Goal: Task Accomplishment & Management: Use online tool/utility

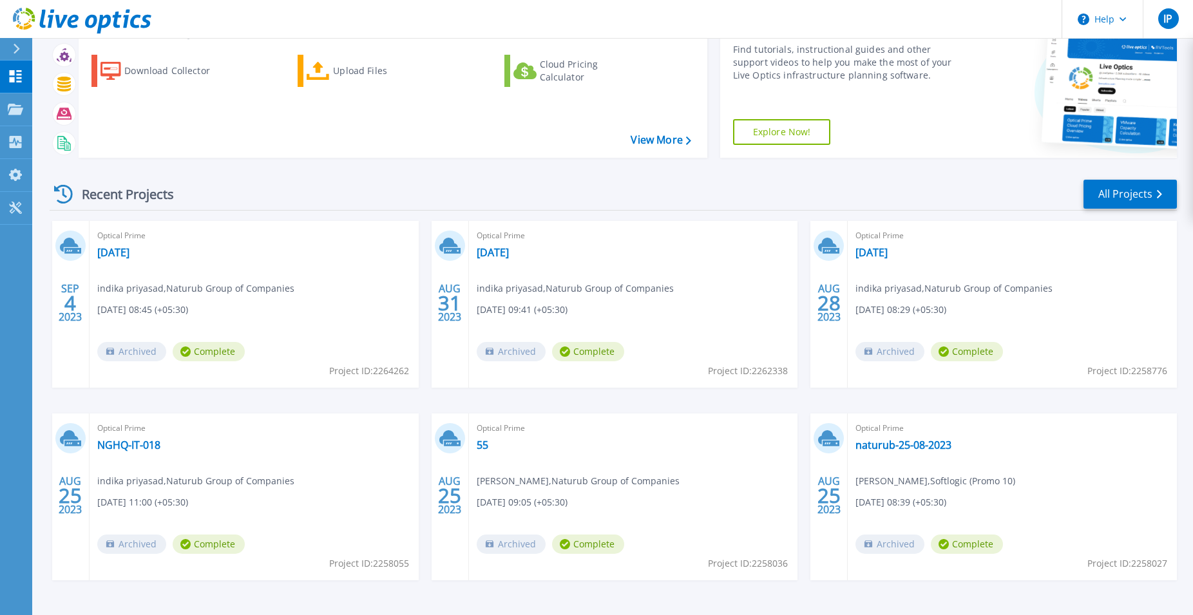
scroll to position [99, 0]
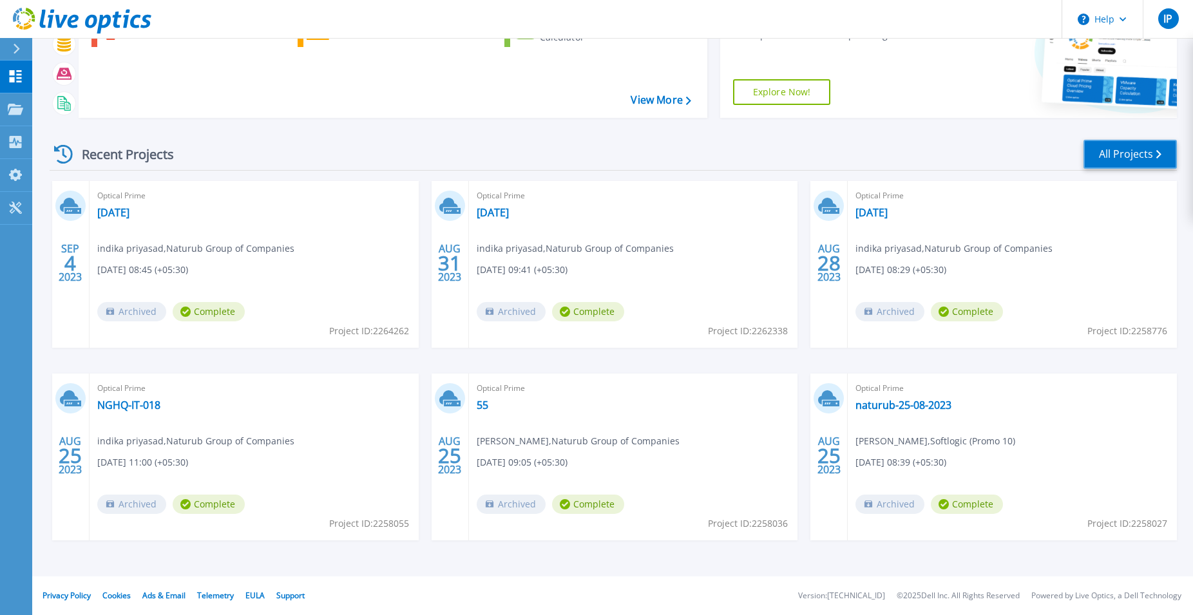
click at [1119, 150] on link "All Projects" at bounding box center [1129, 154] width 93 height 29
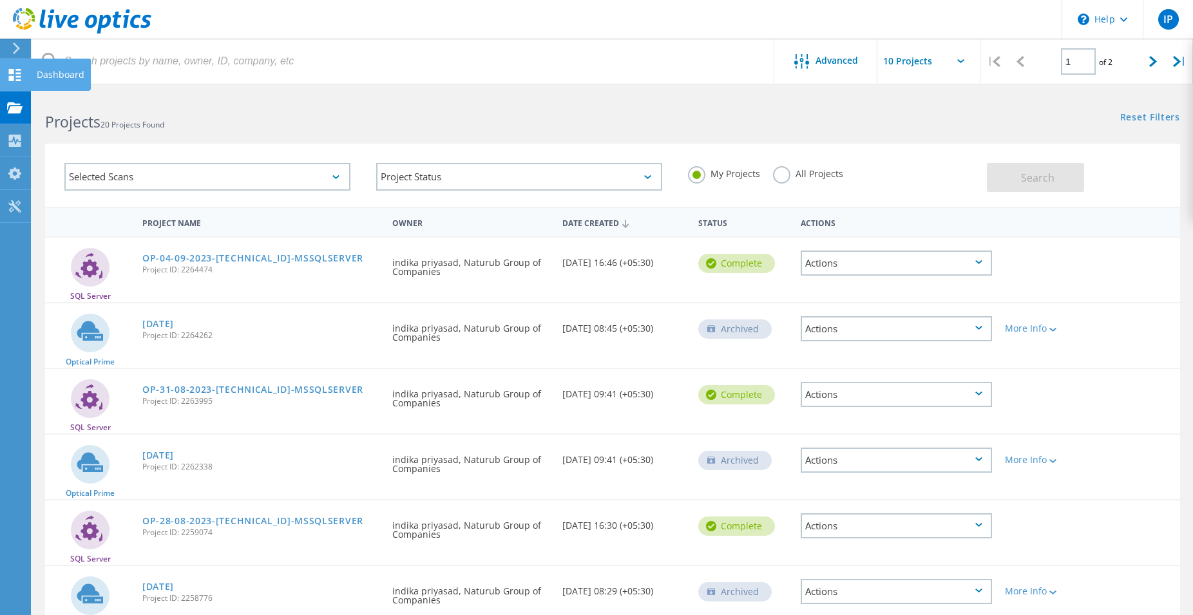
click at [14, 78] on use at bounding box center [15, 75] width 12 height 12
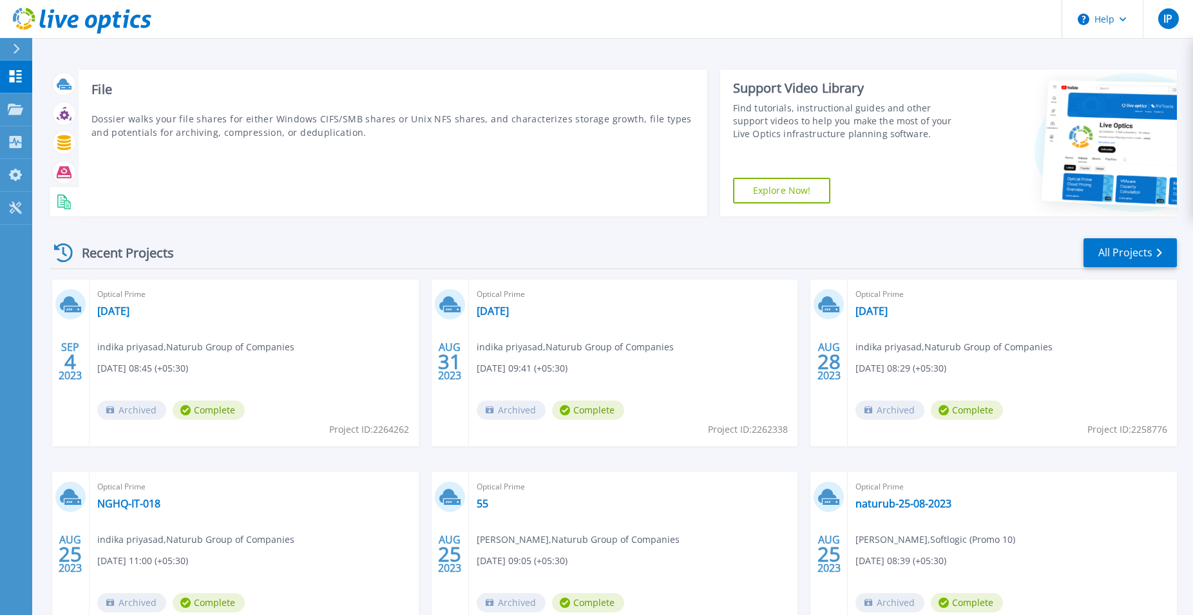
click at [64, 202] on rect at bounding box center [62, 202] width 5 height 1
click at [59, 201] on icon at bounding box center [64, 201] width 15 height 15
click at [63, 173] on icon at bounding box center [64, 172] width 15 height 15
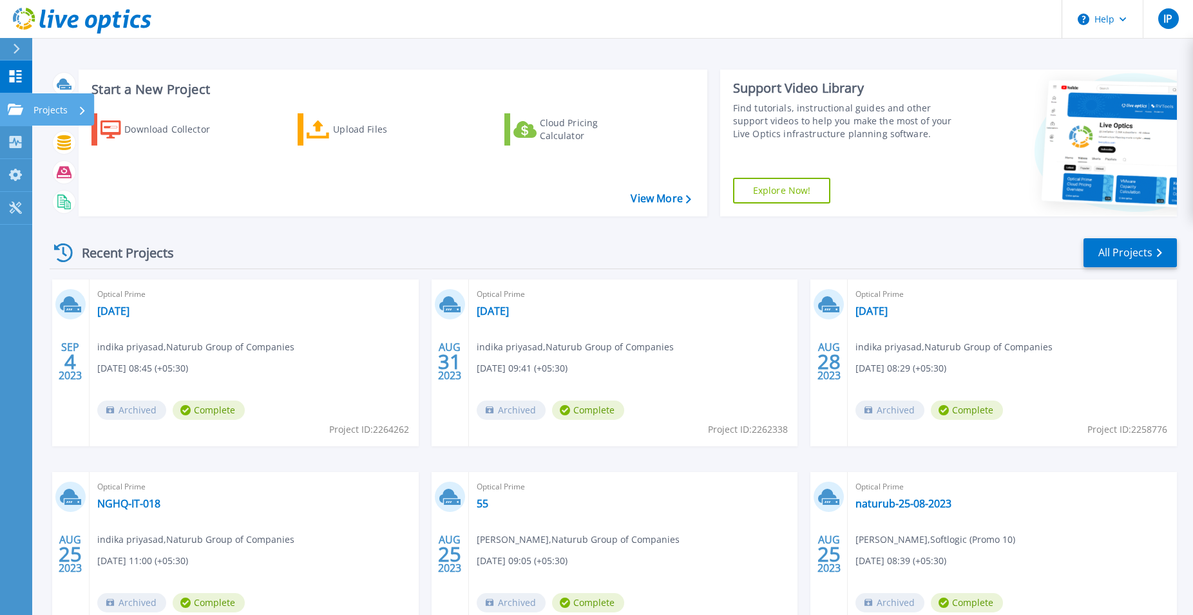
click at [48, 113] on p "Projects" at bounding box center [50, 109] width 34 height 33
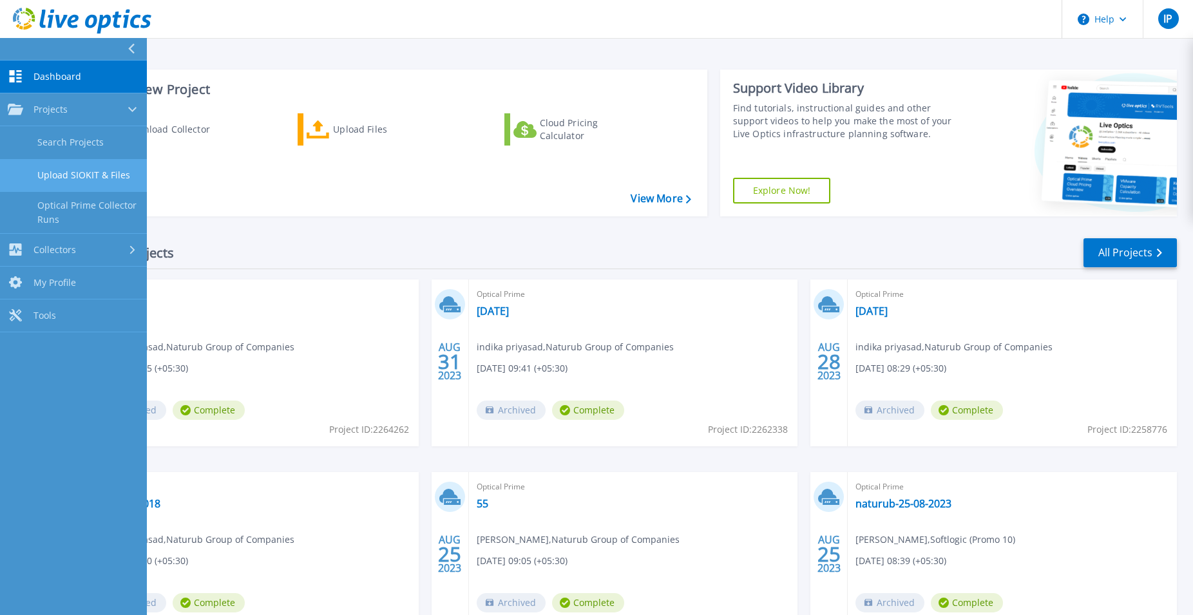
click at [113, 173] on link "Upload SIOKIT & Files" at bounding box center [73, 175] width 147 height 33
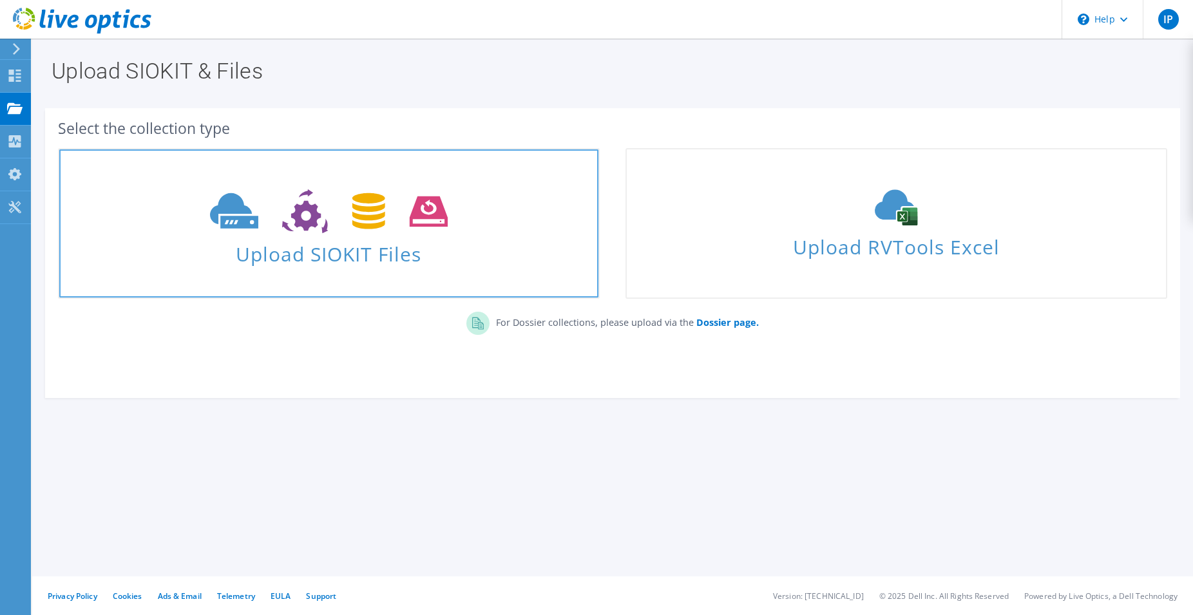
drag, startPoint x: 0, startPoint y: 0, endPoint x: 298, endPoint y: 259, distance: 394.8
click at [298, 259] on span "Upload SIOKIT Files" at bounding box center [328, 250] width 539 height 28
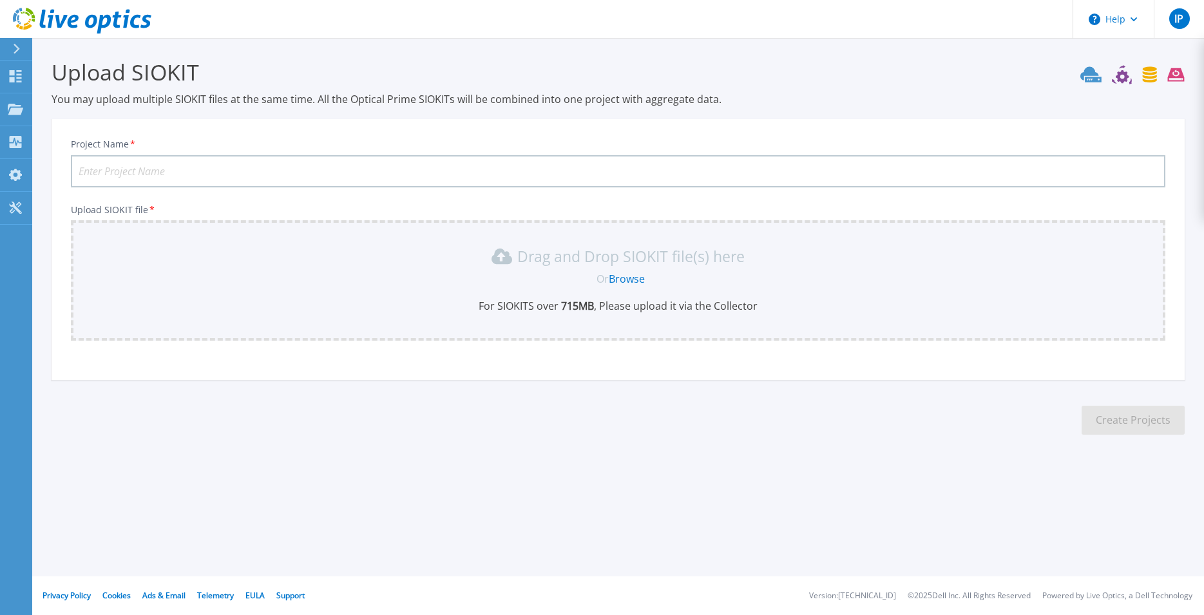
click at [639, 276] on link "Browse" at bounding box center [627, 279] width 36 height 14
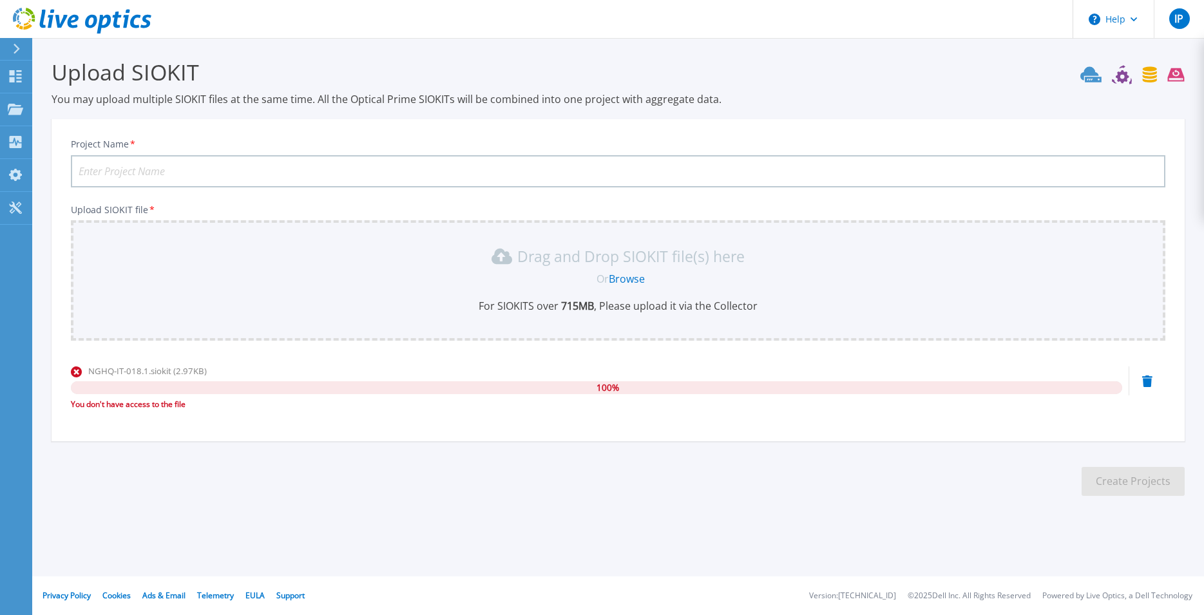
click at [613, 279] on link "Browse" at bounding box center [627, 279] width 36 height 14
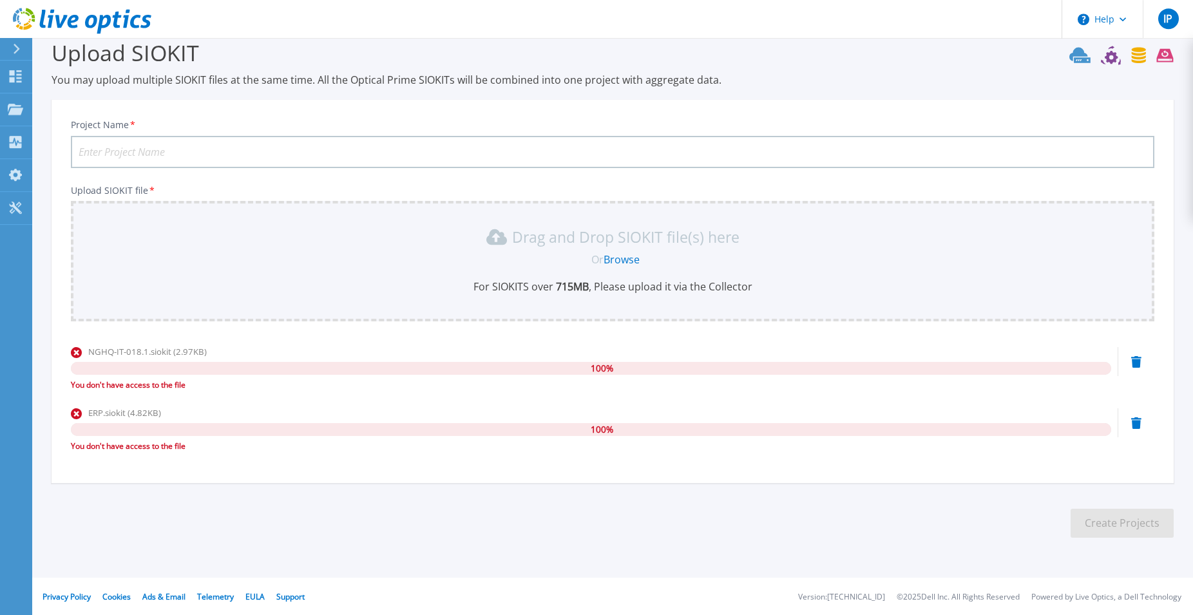
scroll to position [20, 0]
click at [621, 260] on link "Browse" at bounding box center [621, 259] width 36 height 14
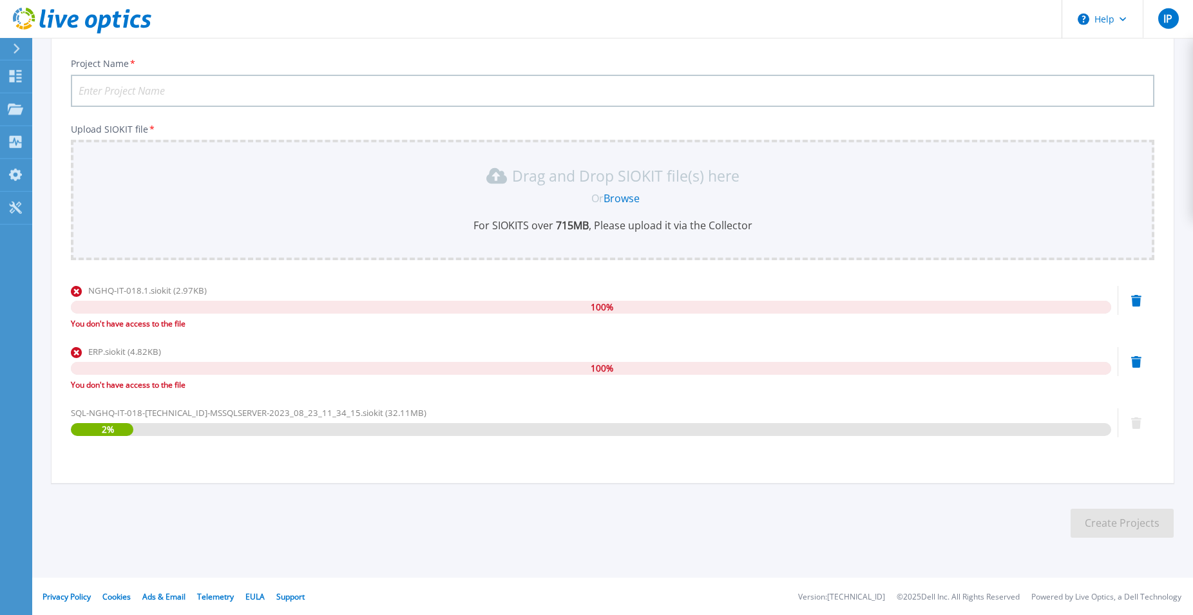
scroll to position [81, 0]
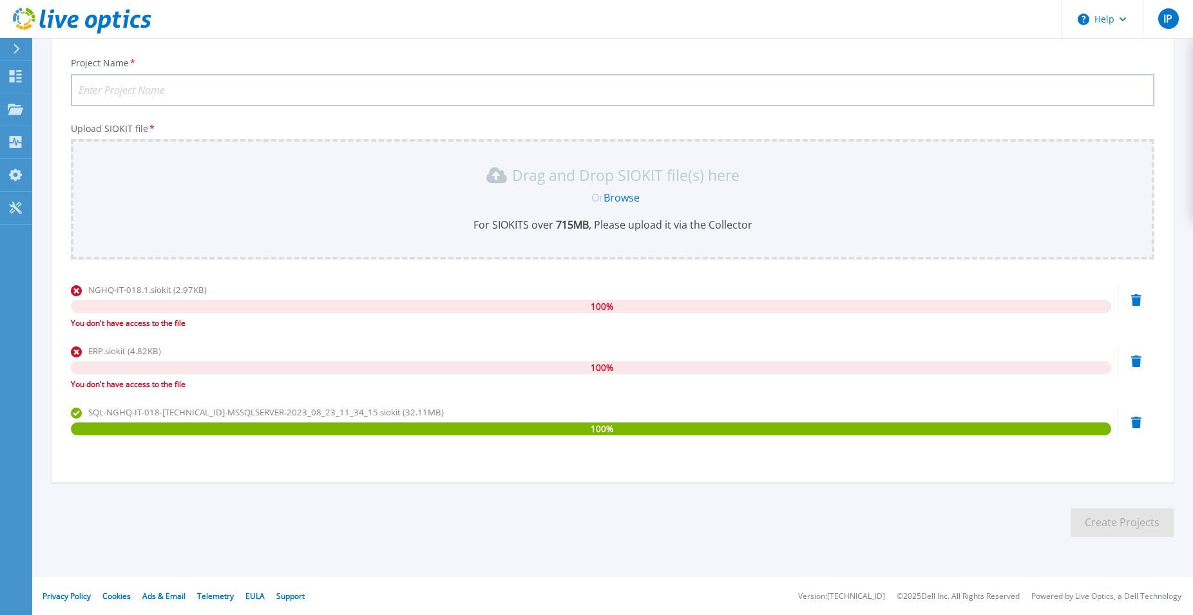
click at [1139, 421] on icon at bounding box center [1136, 423] width 10 height 12
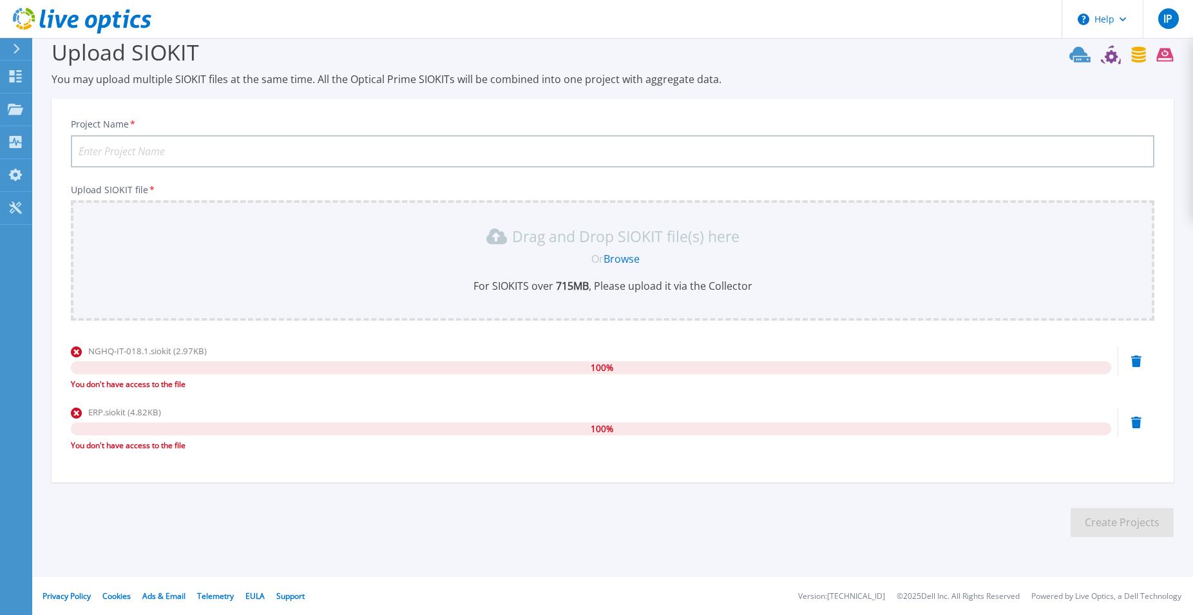
click at [1137, 357] on icon at bounding box center [1136, 361] width 10 height 12
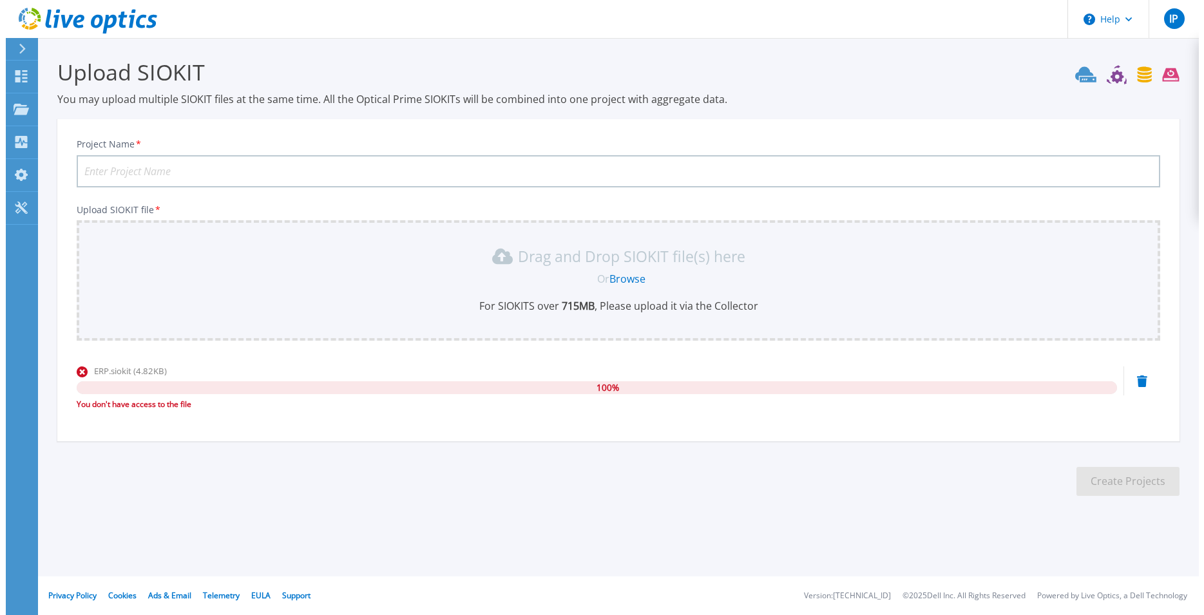
scroll to position [0, 0]
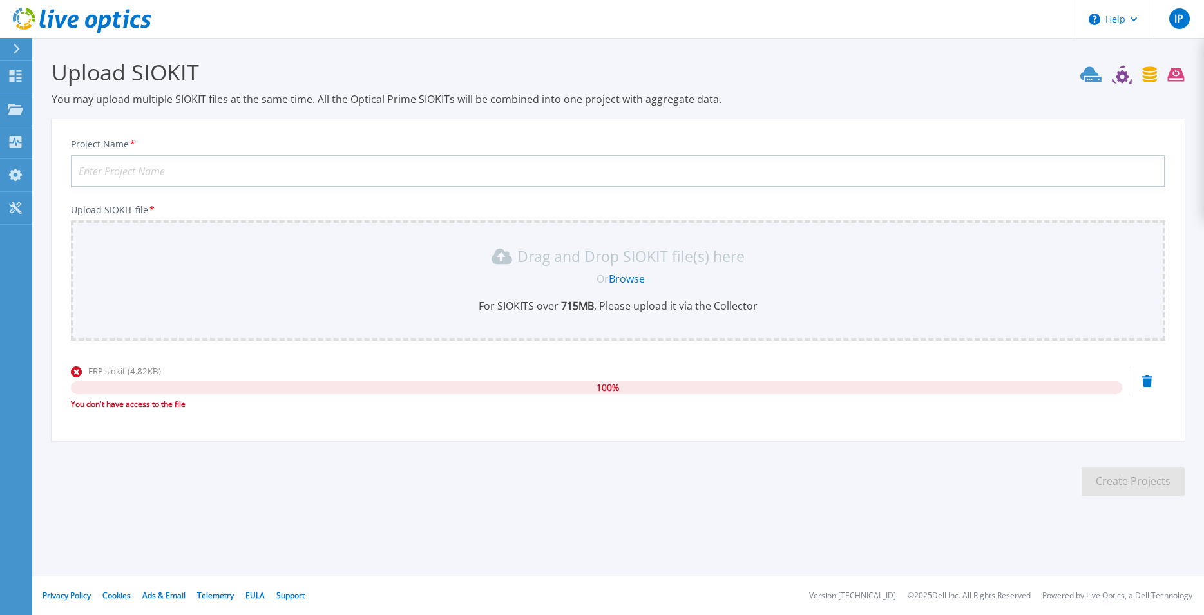
click at [1144, 381] on icon at bounding box center [1147, 381] width 10 height 12
